Goal: Information Seeking & Learning: Learn about a topic

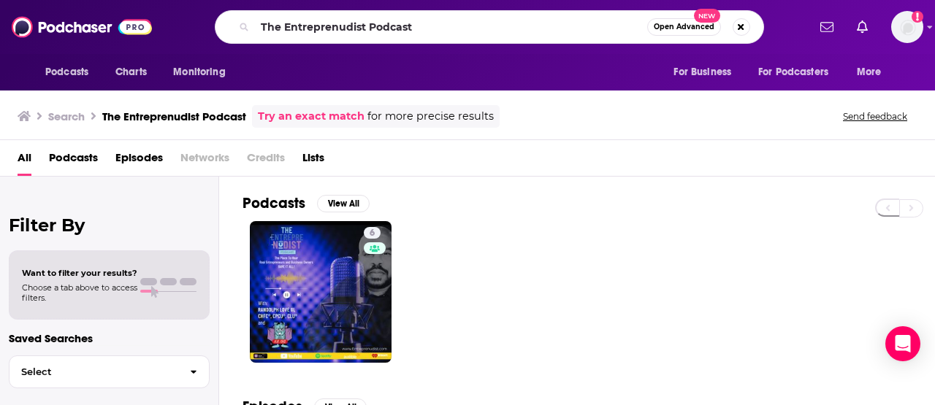
click at [398, 28] on input "The Entreprenudist Podcast" at bounding box center [451, 26] width 392 height 23
type input "Beyond Fulfillment Podcast"
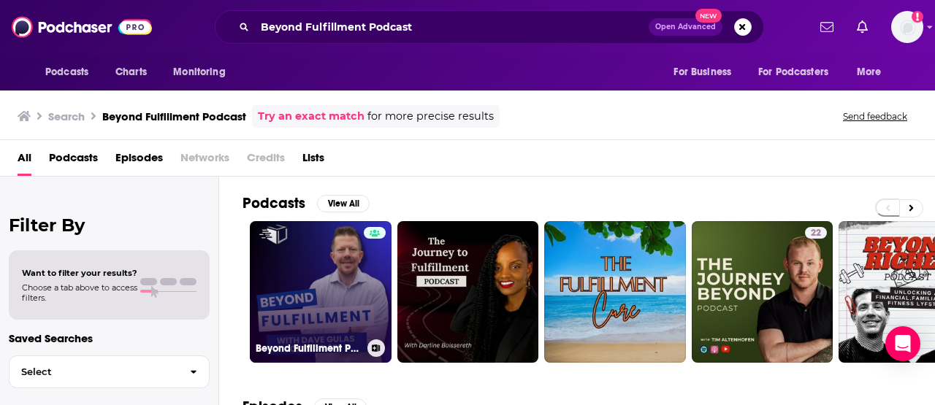
click at [305, 292] on link "Beyond Fulfillment Podcast" at bounding box center [321, 292] width 142 height 142
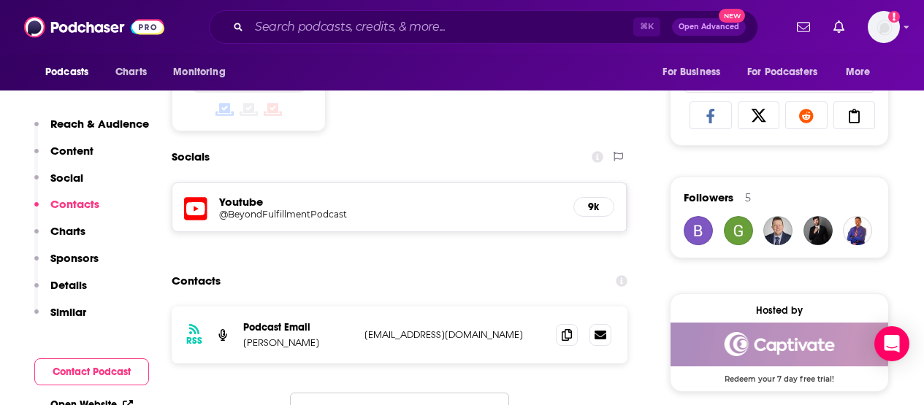
scroll to position [912, 0]
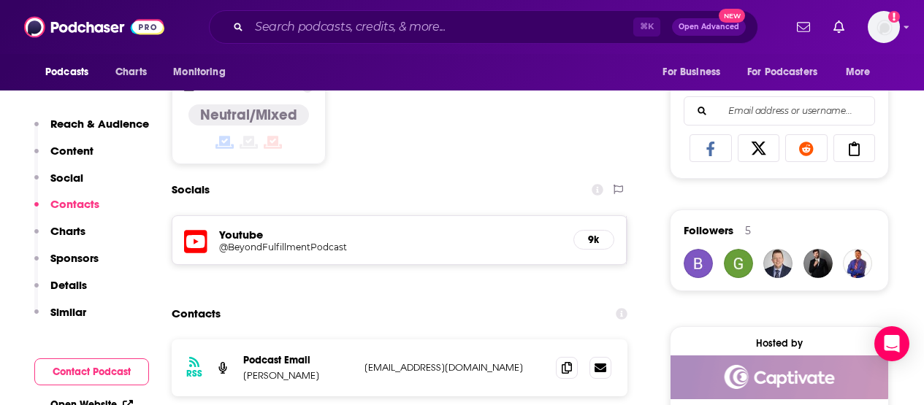
click at [231, 230] on h5 "Youtube" at bounding box center [390, 235] width 343 height 14
click at [234, 245] on h5 "@BeyondFulfillmentPodcast" at bounding box center [336, 247] width 234 height 11
click at [346, 17] on input "Search podcasts, credits, & more..." at bounding box center [441, 26] width 384 height 23
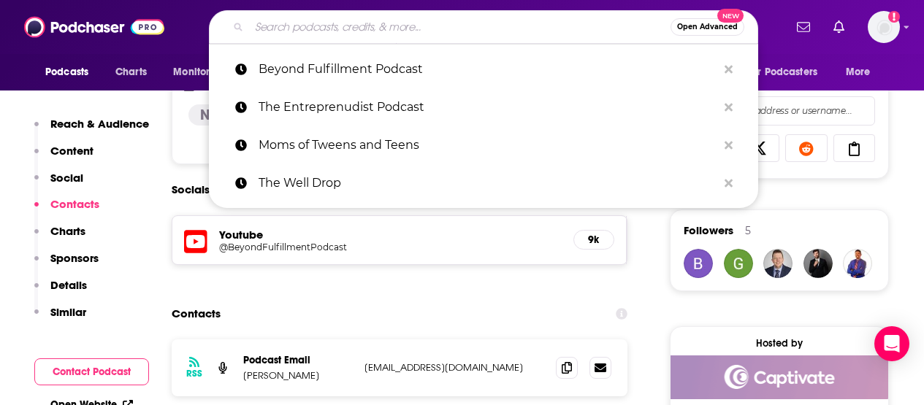
paste input "Innovation Meets Leadership"
type input "Innovation Meets Leadership"
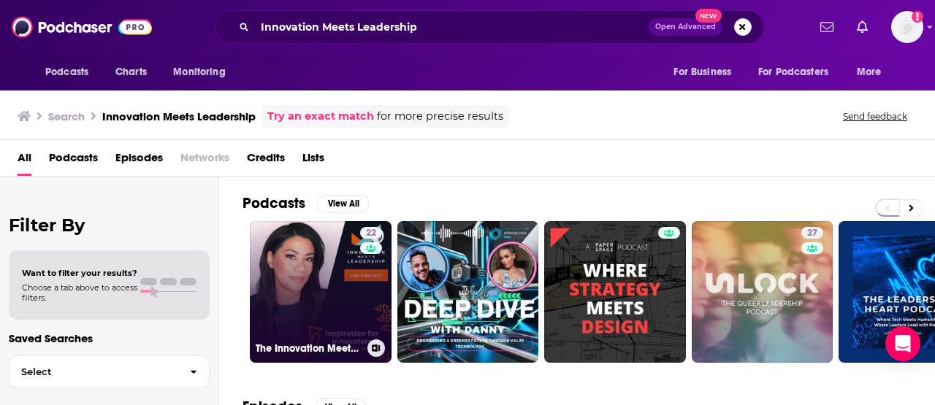
click at [294, 278] on link "22 The Innovation Meets Leadership Podcast" at bounding box center [321, 292] width 142 height 142
